Goal: Task Accomplishment & Management: Complete application form

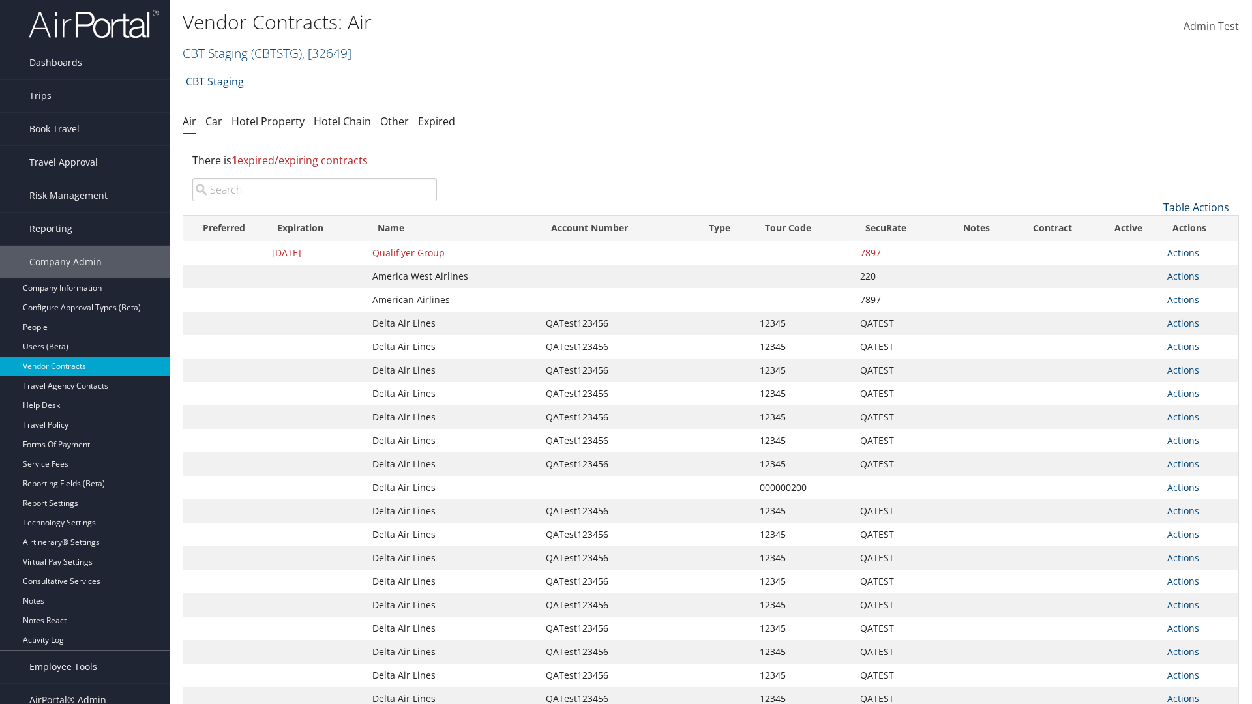
click at [1196, 207] on link "Table Actions" at bounding box center [1196, 207] width 66 height 14
click at [1152, 228] on link "Create New Contract" at bounding box center [1153, 228] width 172 height 22
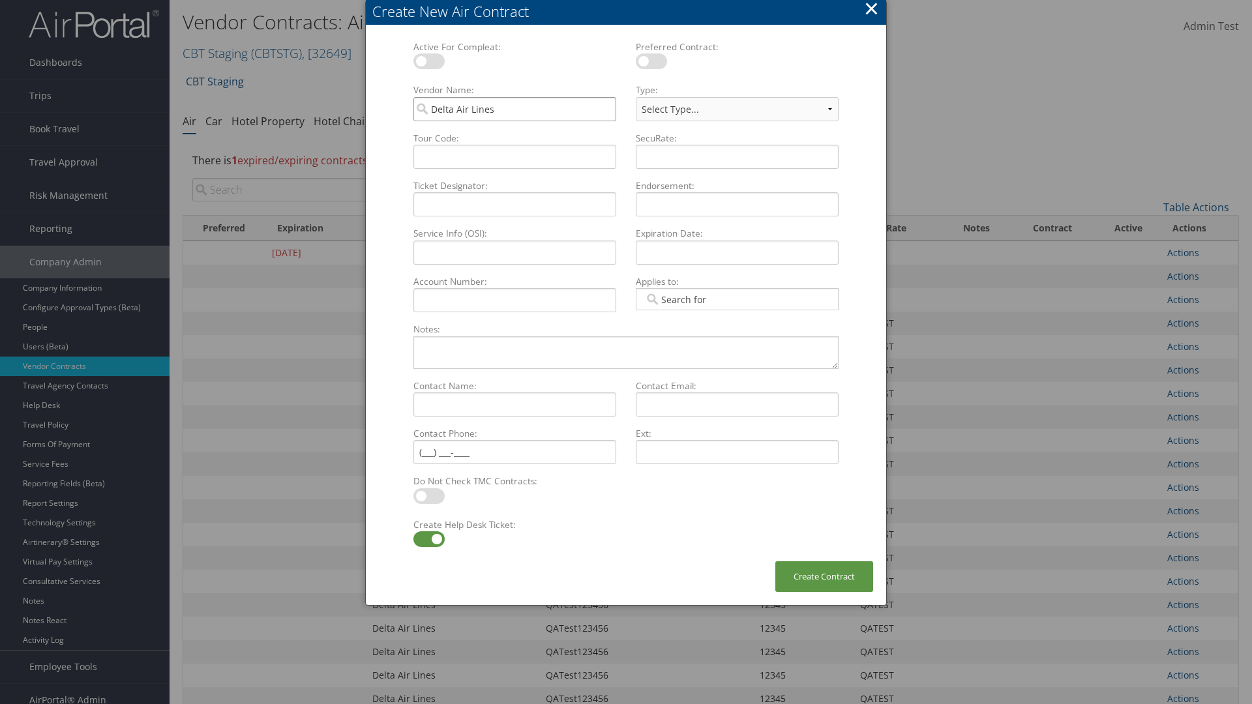
type input "Delta Air Lines"
select select "[object Object]"
type input "QATest123456"
type input "12345"
type input "QATEST"
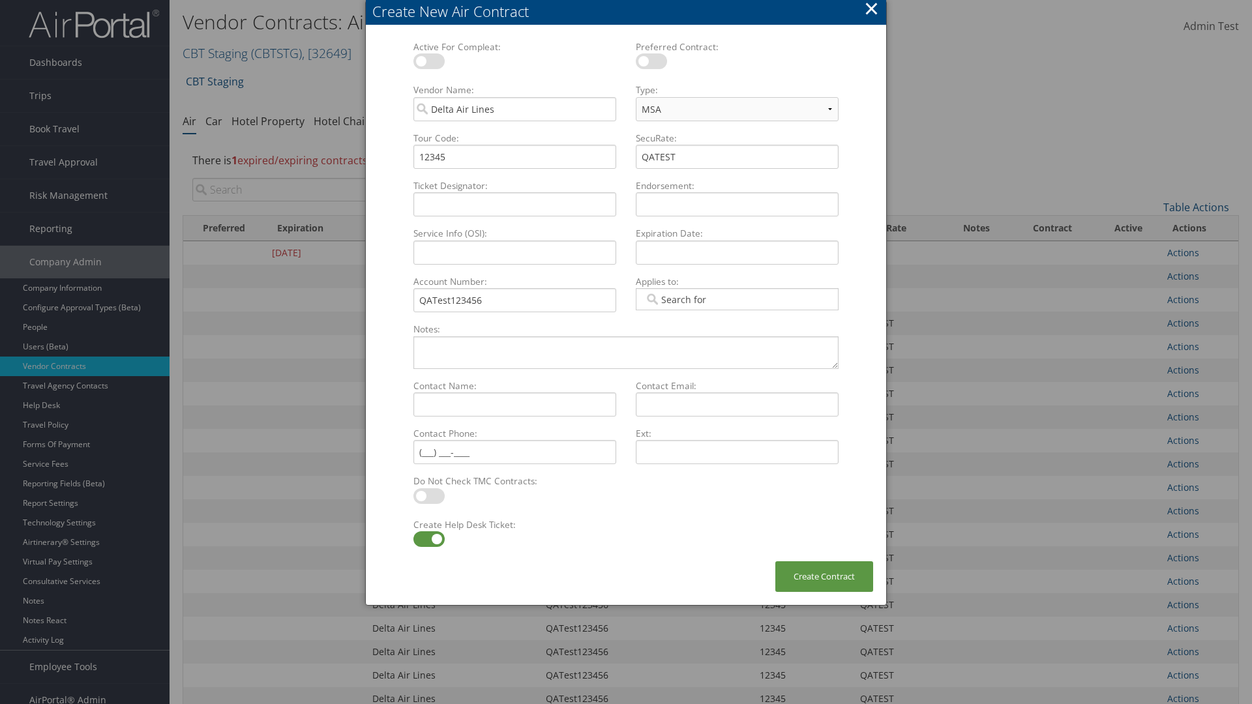
click at [428, 539] on label at bounding box center [428, 540] width 31 height 16
click at [428, 539] on input "checkbox" at bounding box center [424, 541] width 8 height 8
checkbox input "false"
click at [824, 577] on button "Create Contract" at bounding box center [824, 577] width 98 height 31
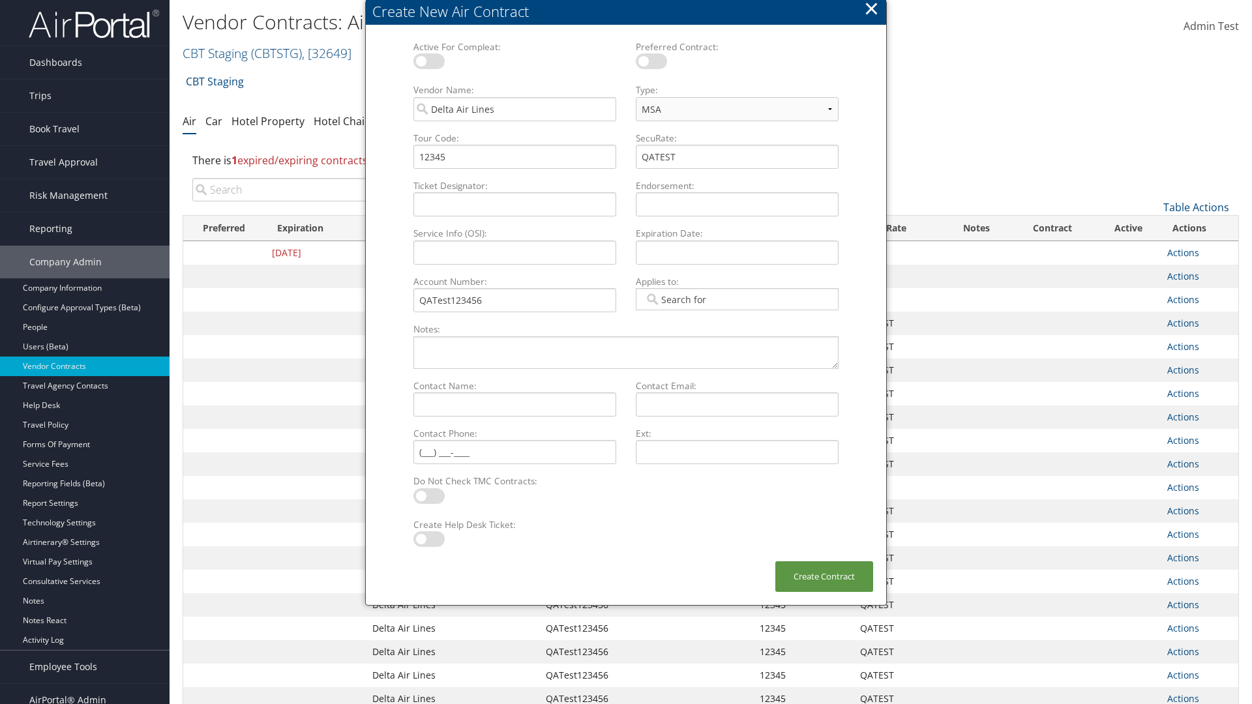
click at [314, 190] on input "search" at bounding box center [314, 189] width 245 height 23
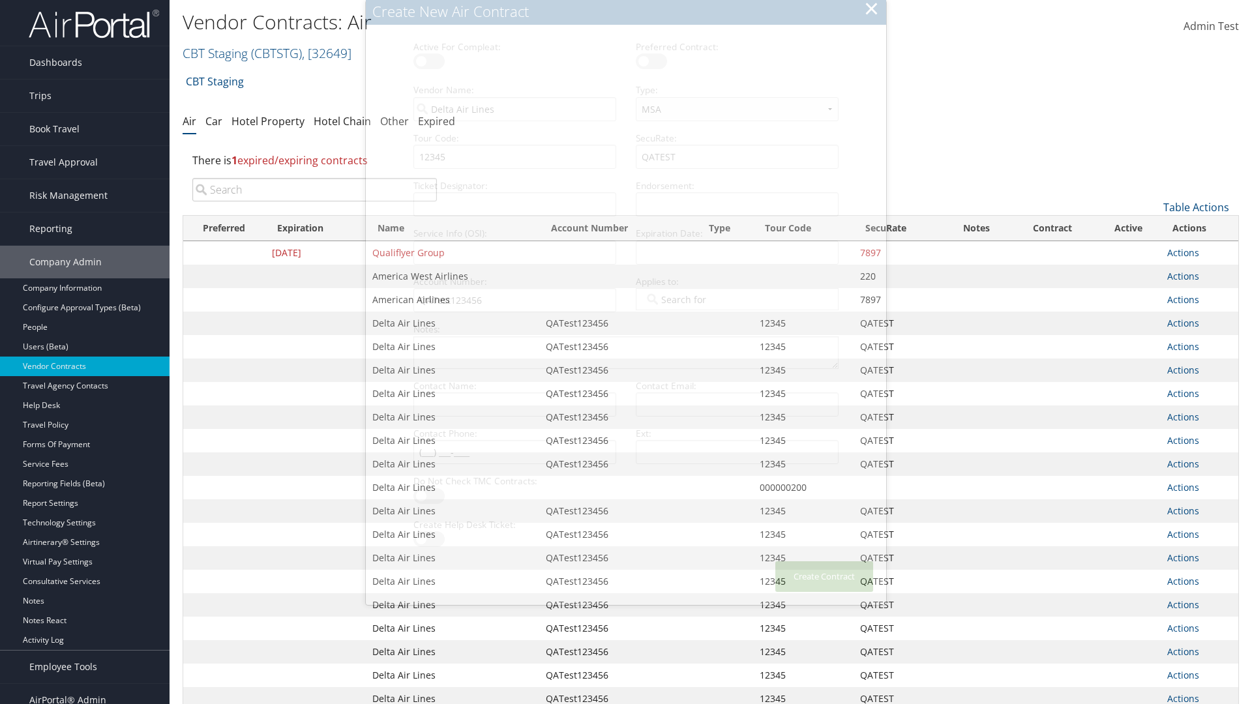
type input "QATest123456"
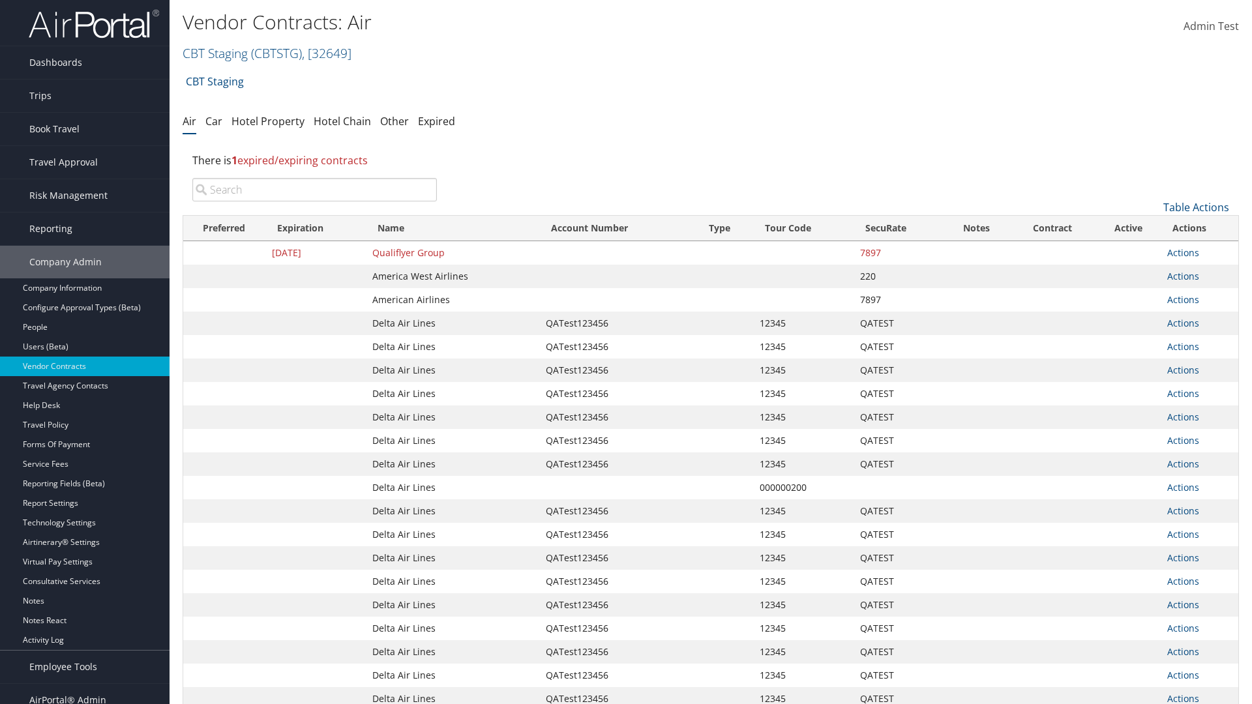
click at [314, 190] on input "search" at bounding box center [314, 189] width 245 height 23
type input "Delta Air Lines"
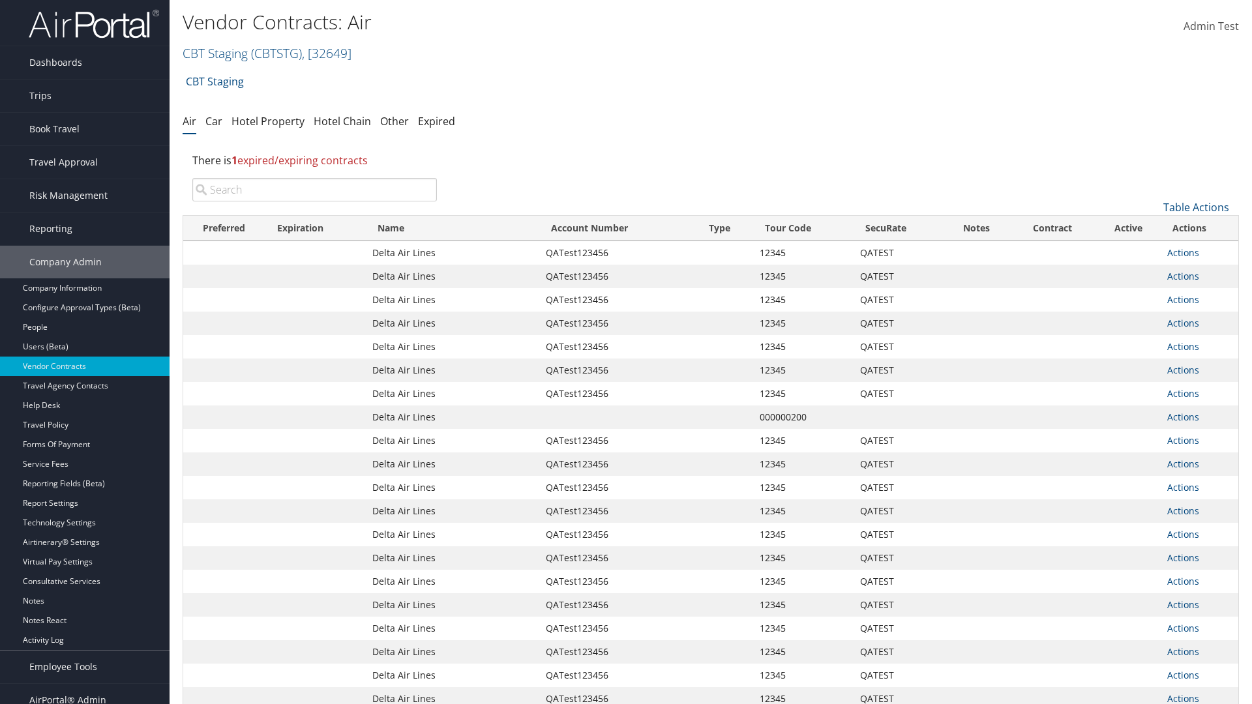
click at [314, 190] on input "search" at bounding box center [314, 189] width 245 height 23
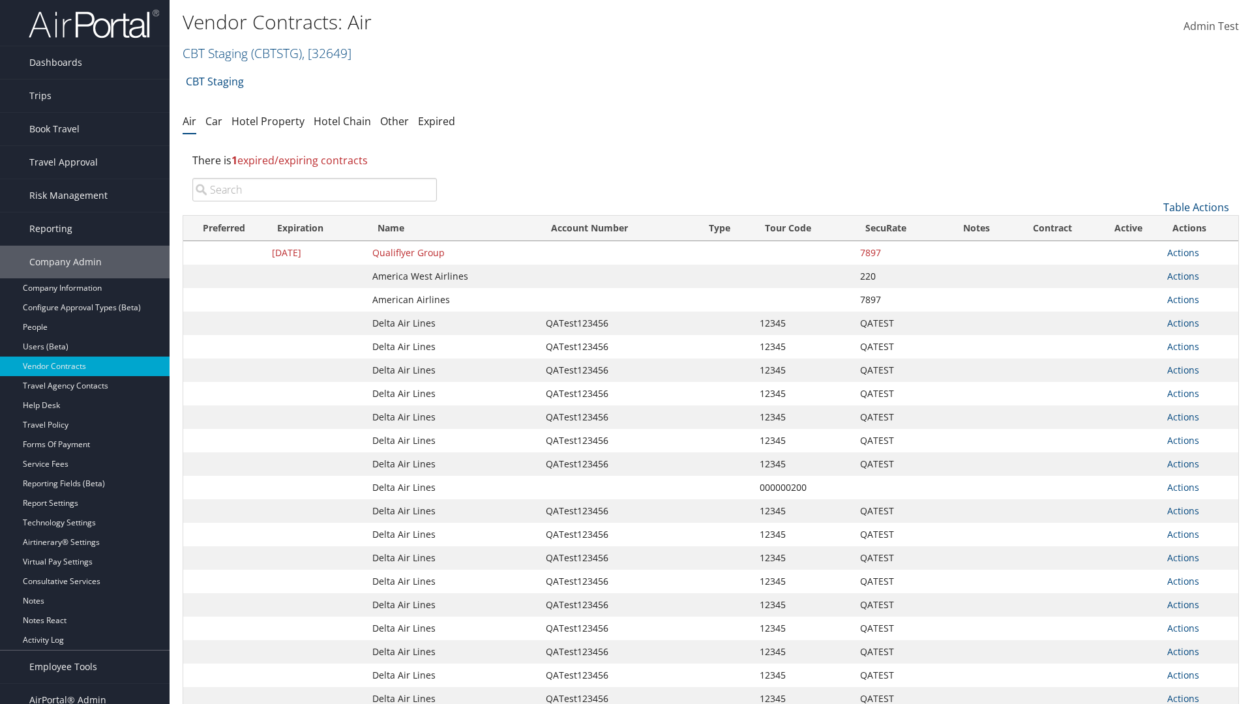
type input "QATest123456"
click at [314, 190] on input "search" at bounding box center [314, 189] width 245 height 23
type input "12345"
click at [314, 190] on input "search" at bounding box center [314, 189] width 245 height 23
click at [314, 190] on input "QATEST" at bounding box center [314, 189] width 245 height 23
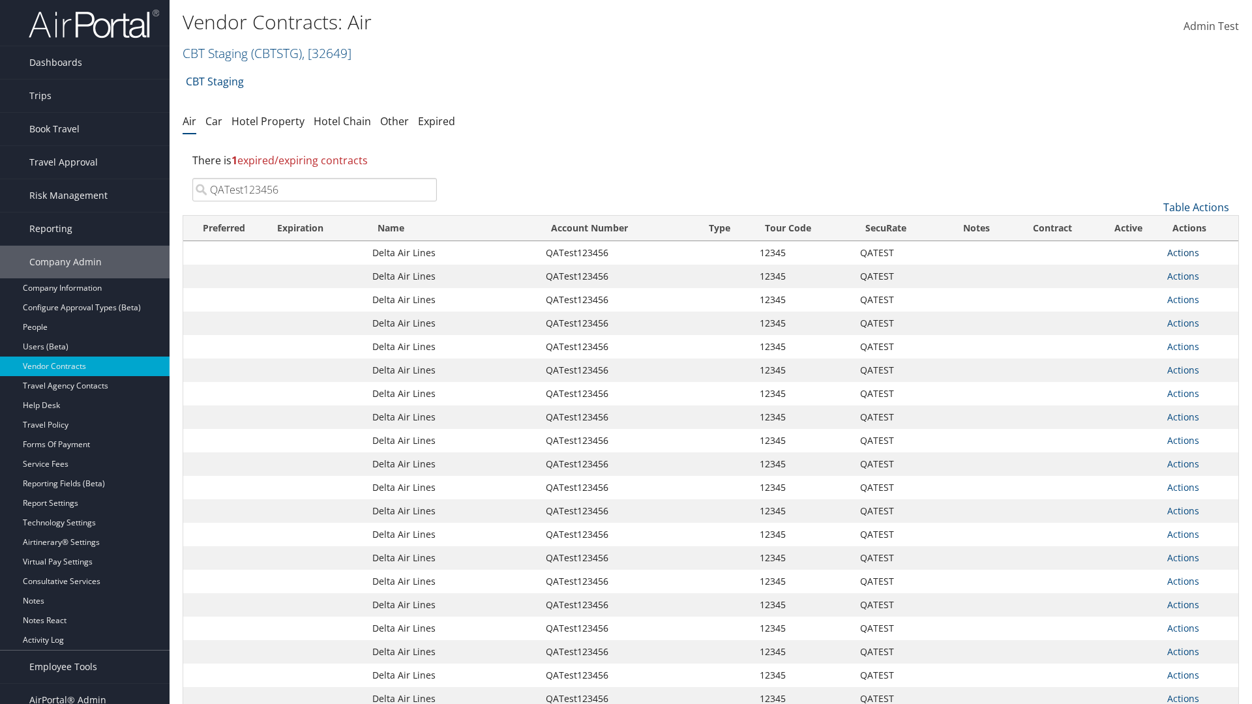
type input "QATest123456"
click at [1183, 252] on link "Actions" at bounding box center [1183, 253] width 32 height 12
click at [1205, 316] on link "Delete" at bounding box center [1205, 316] width 75 height 22
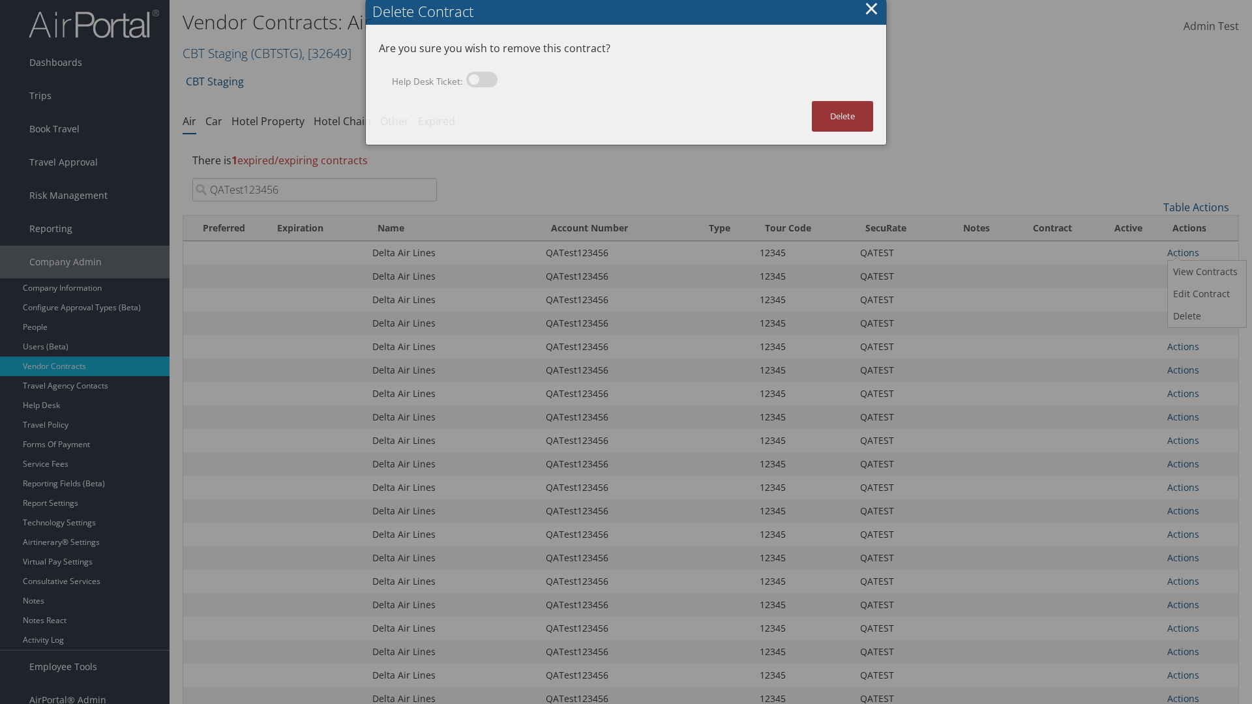
click at [843, 116] on button "Delete" at bounding box center [842, 116] width 61 height 31
